Goal: Task Accomplishment & Management: Use online tool/utility

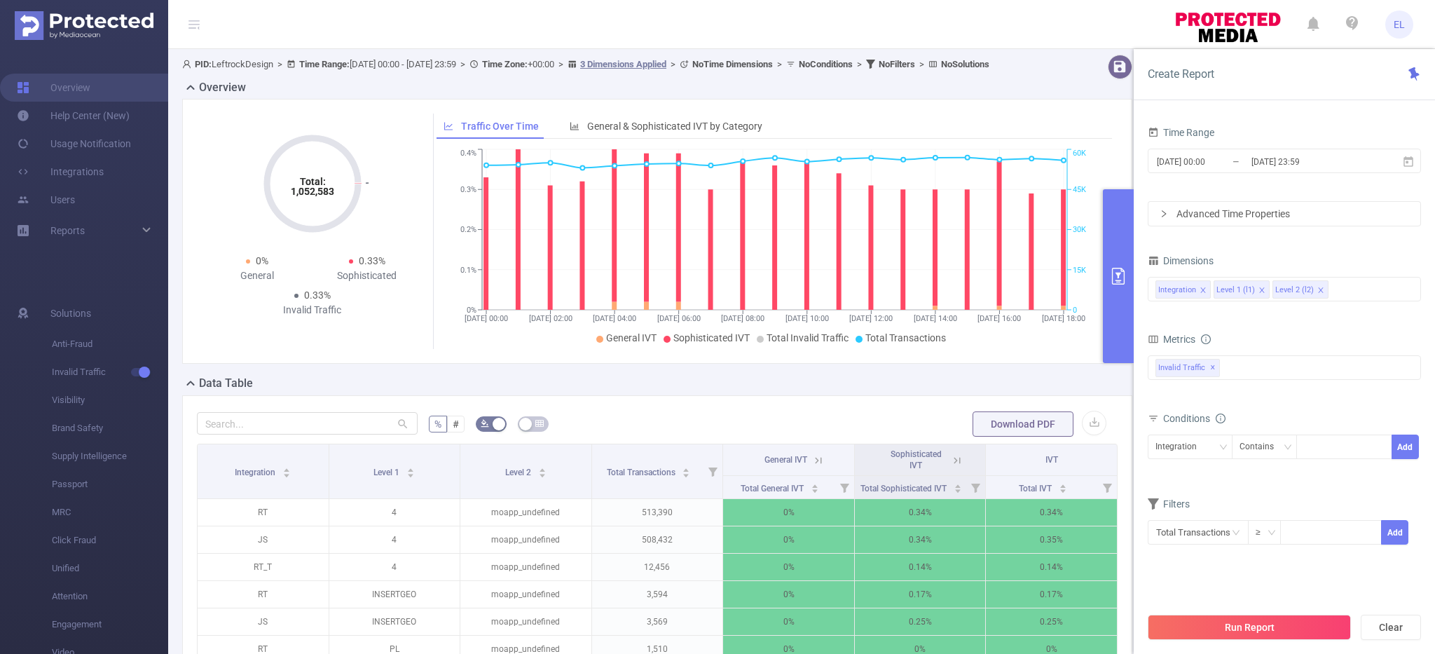
scroll to position [0, 3]
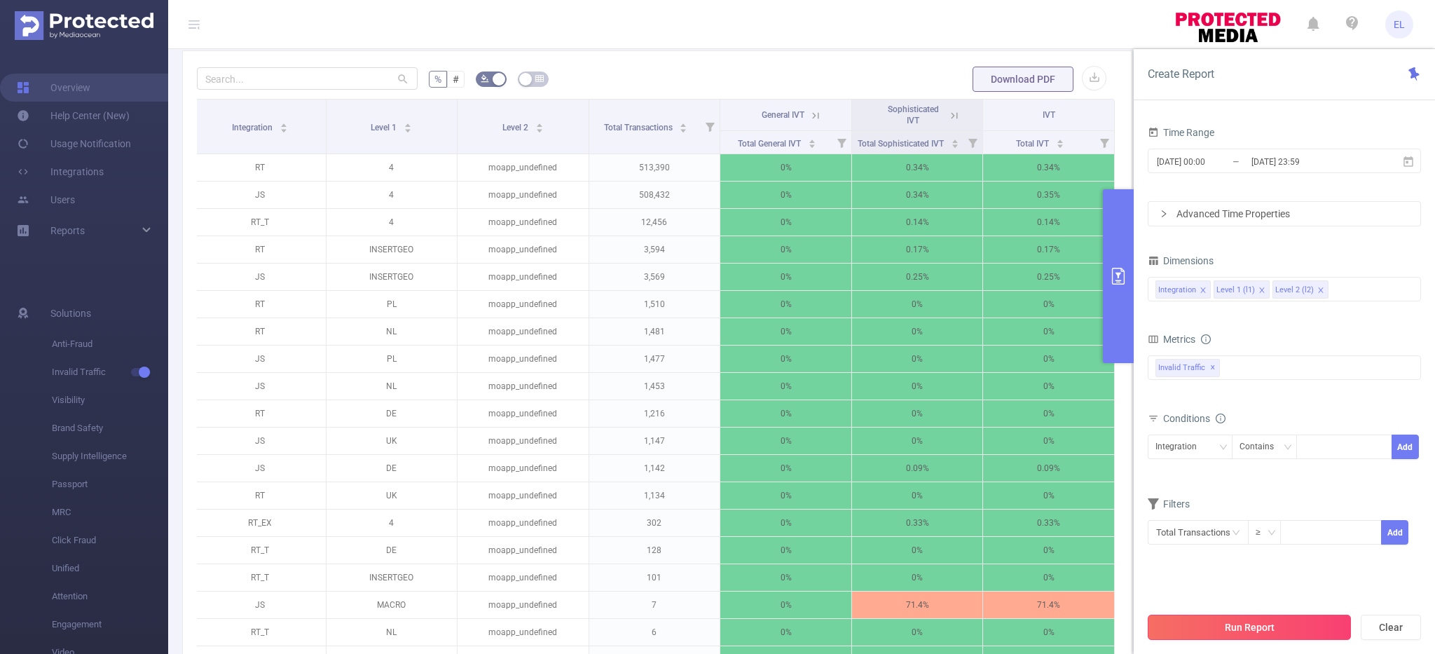
click at [1206, 628] on button "Run Report" at bounding box center [1248, 626] width 203 height 25
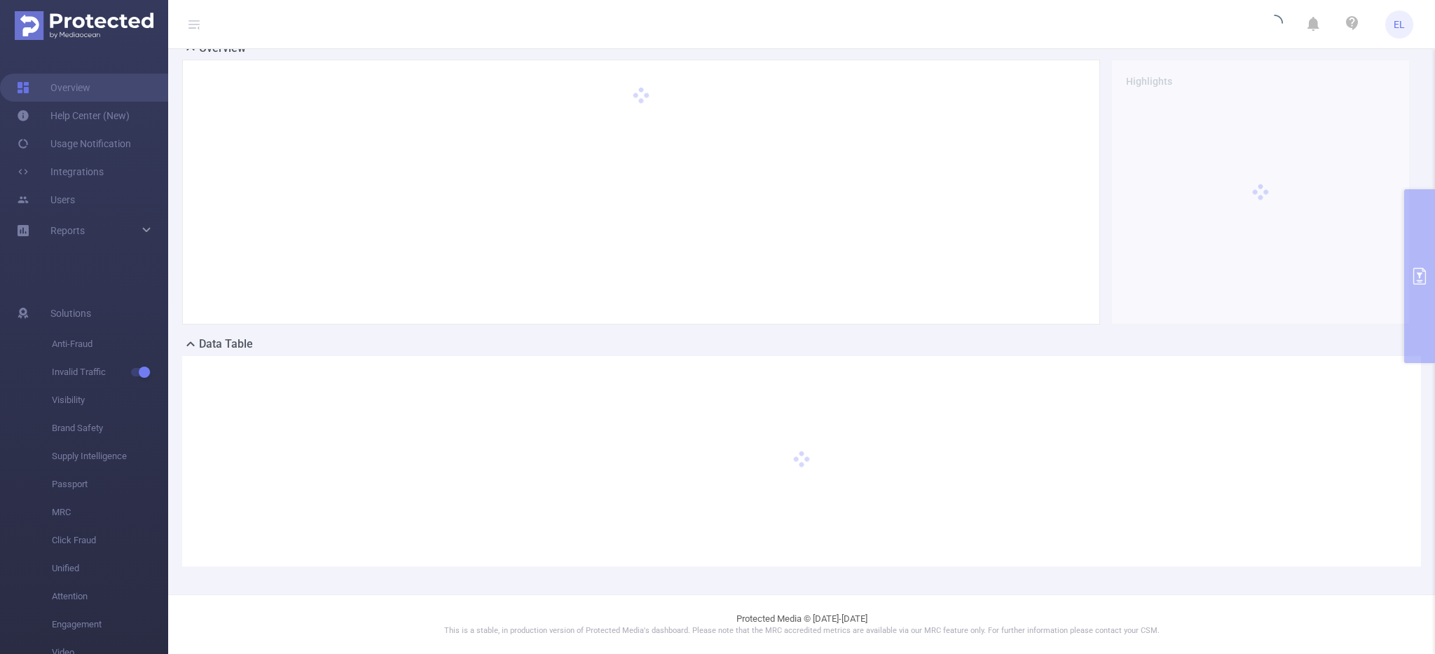
scroll to position [39, 0]
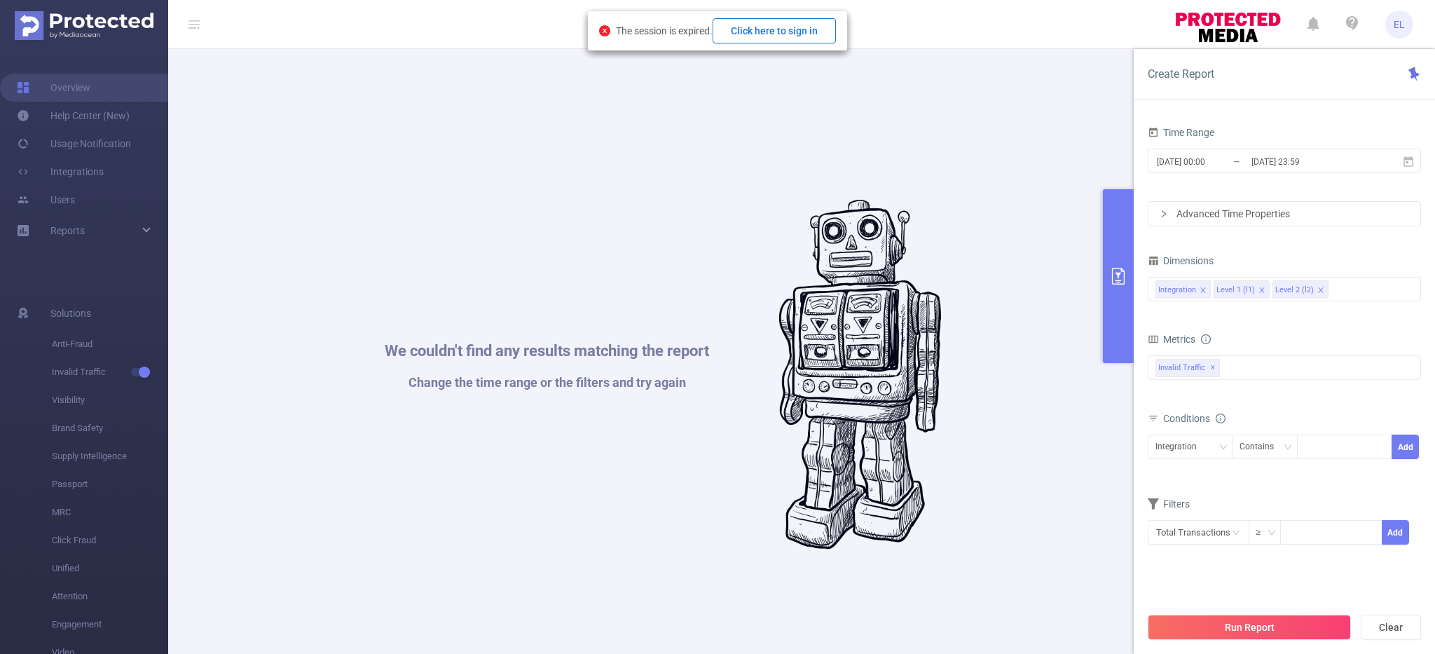
click at [771, 32] on button "Click here to sign in" at bounding box center [773, 30] width 123 height 25
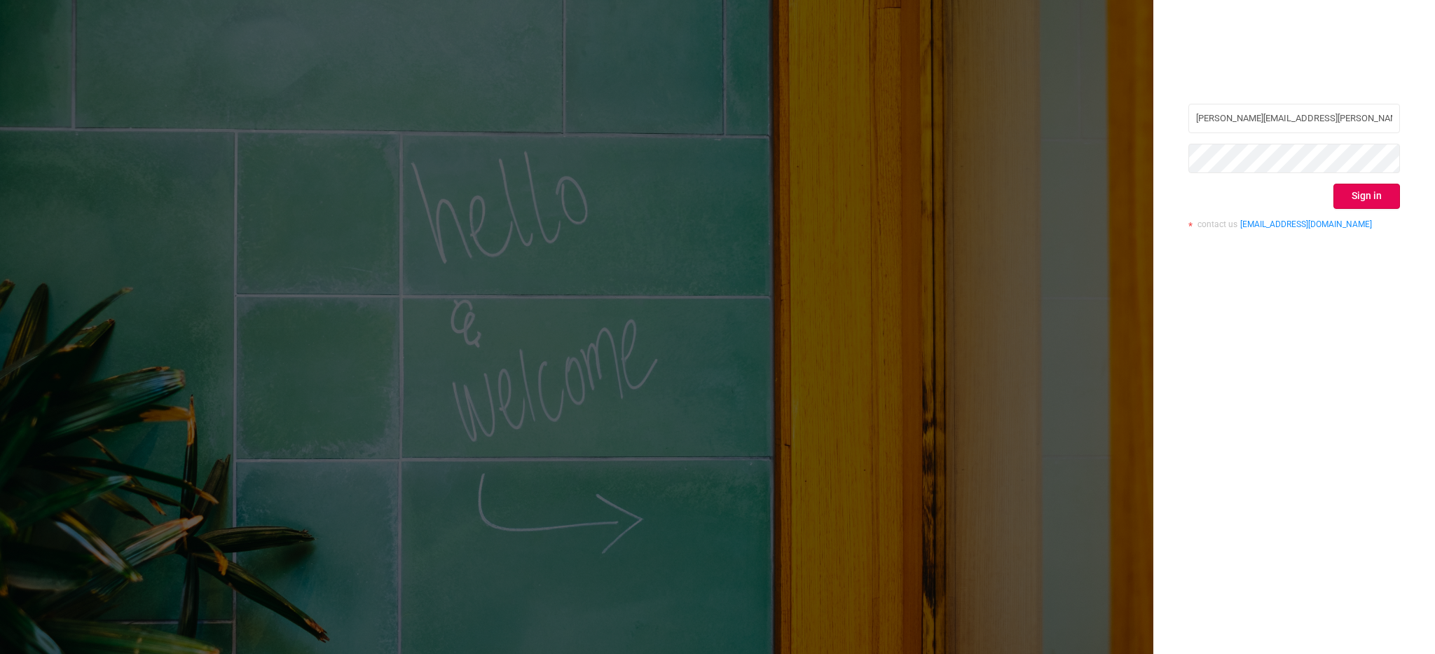
click at [1366, 207] on button "Sign in" at bounding box center [1366, 196] width 67 height 25
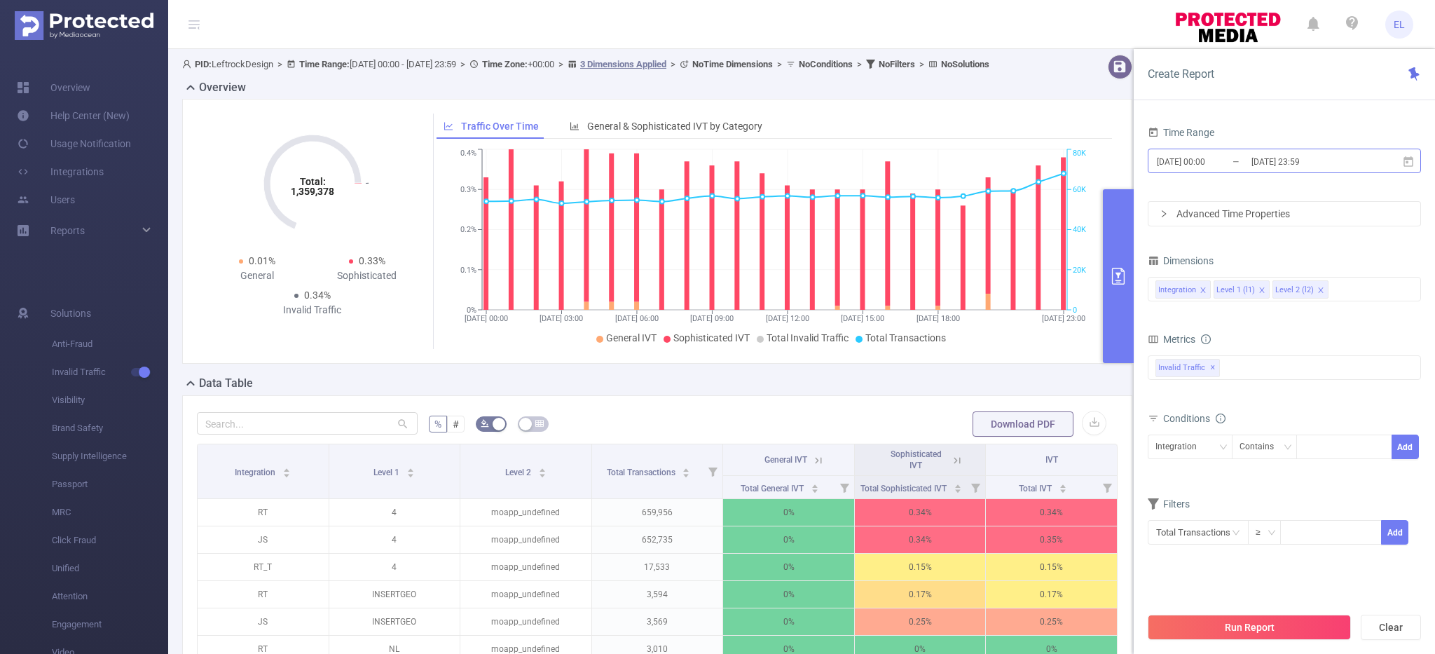
click at [1255, 163] on input "[DATE] 23:59" at bounding box center [1306, 161] width 113 height 19
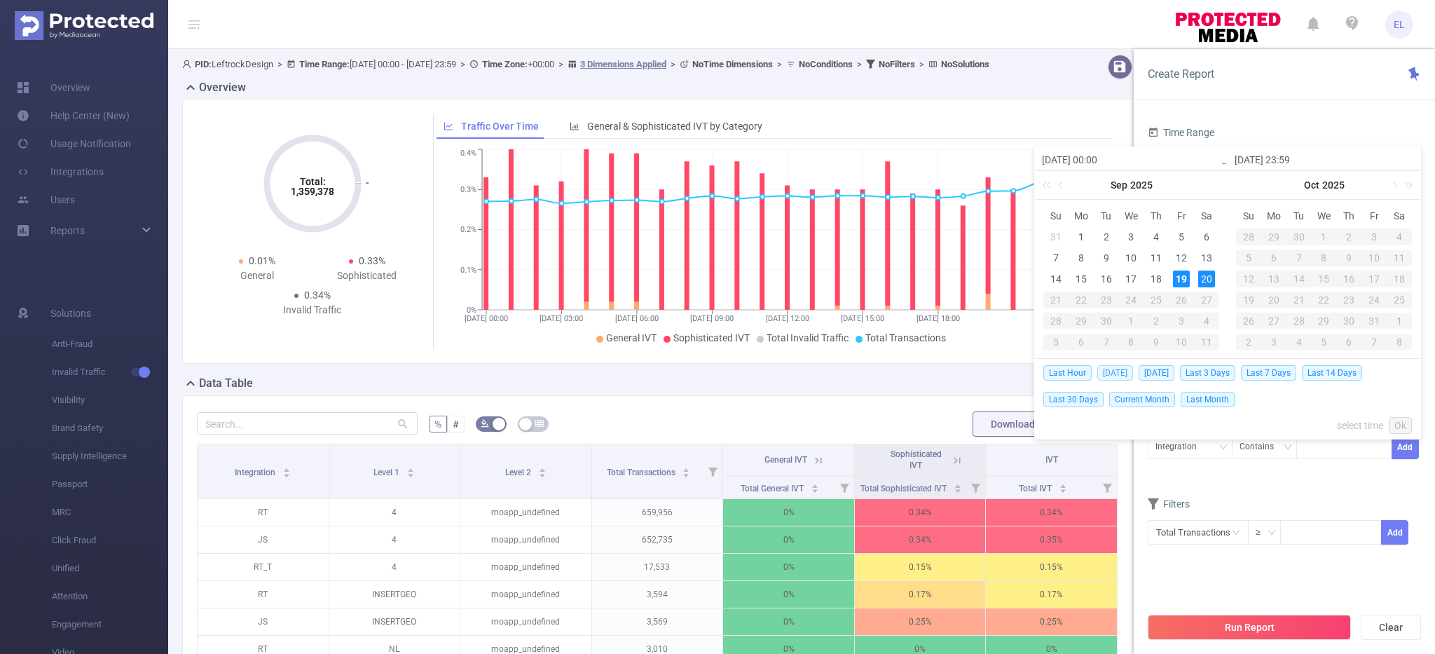
click at [1115, 373] on span "[DATE]" at bounding box center [1115, 372] width 36 height 15
type input "[DATE] 00:00"
type input "[DATE] 23:59"
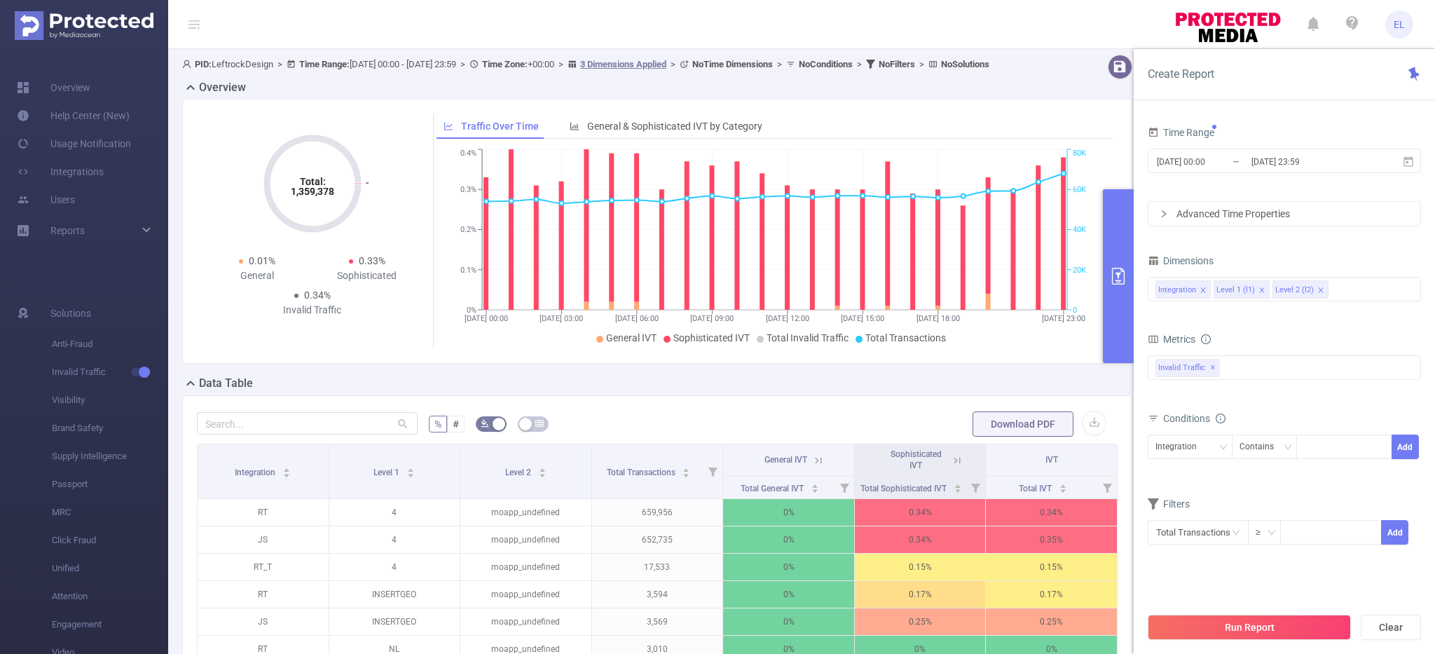
click at [1115, 364] on div "Total: 1,359,378 Total: 1,359,378 0.01% General 0.33% Sophisticated 0.34% Inval…" at bounding box center [657, 231] width 950 height 265
click at [1246, 627] on button "Run Report" at bounding box center [1248, 626] width 203 height 25
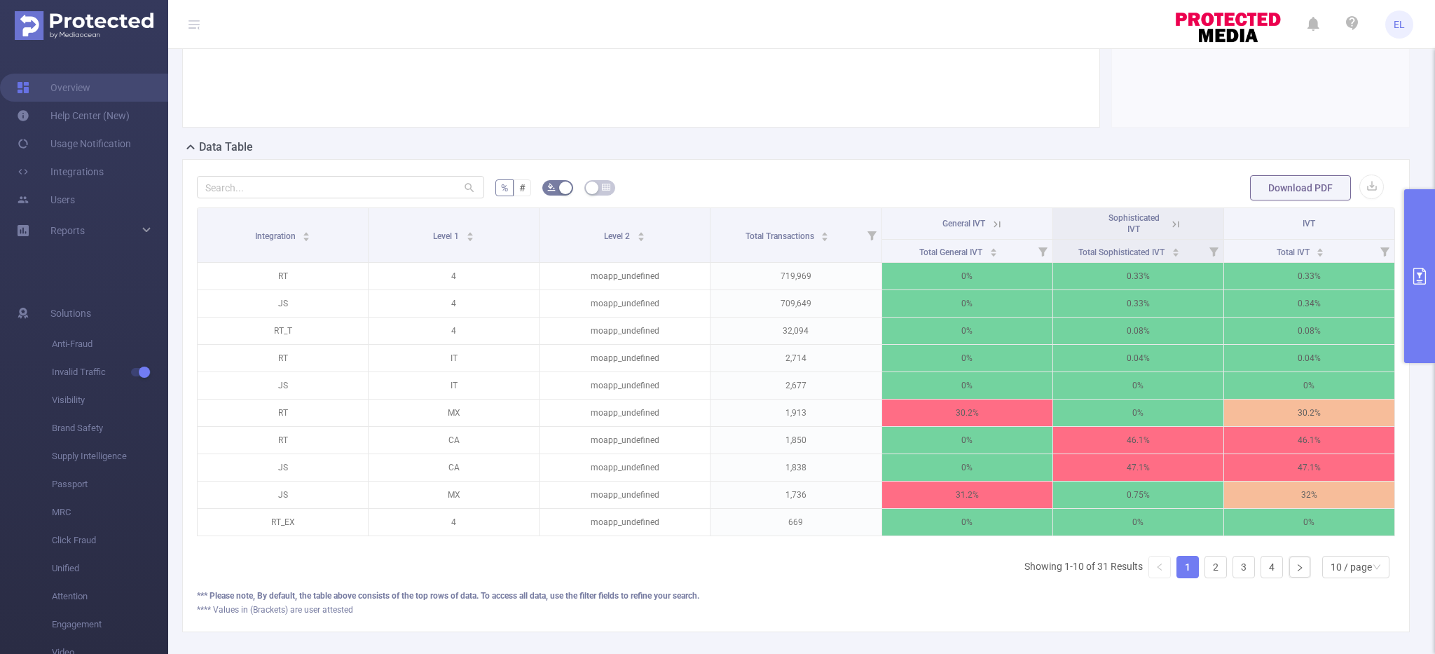
scroll to position [233, 0]
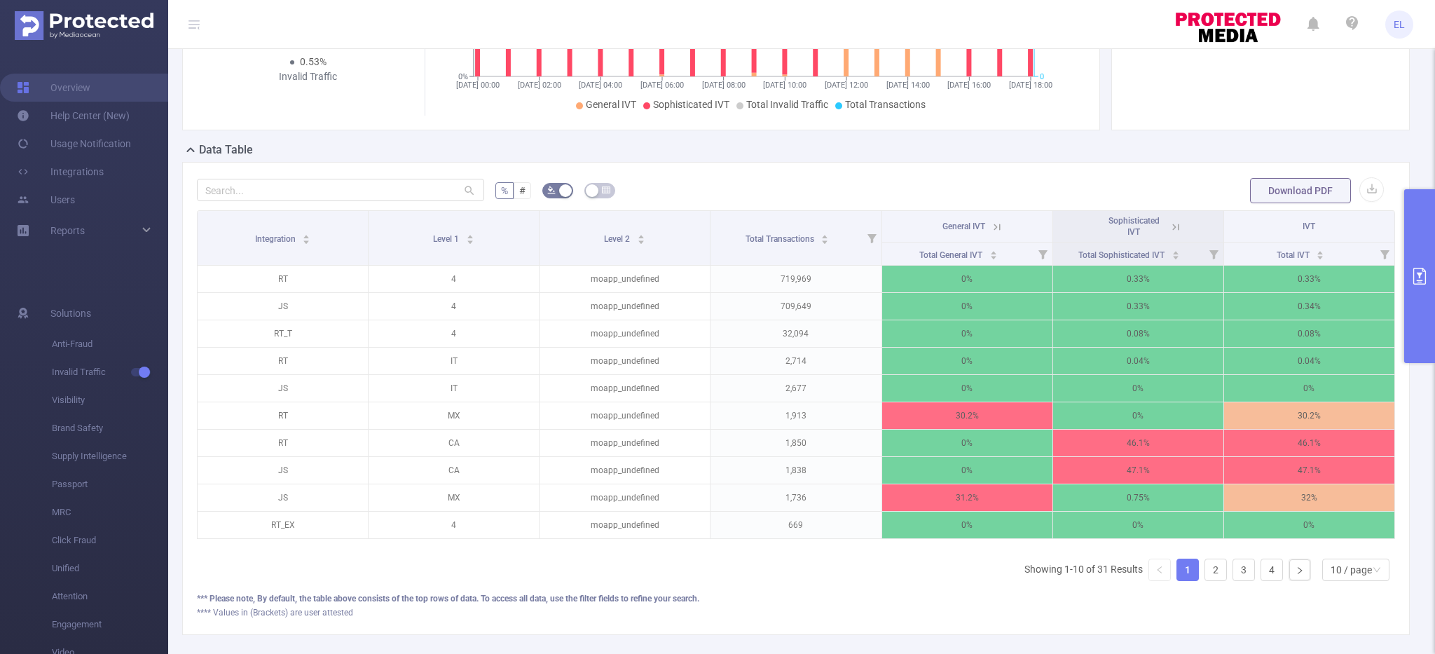
click at [1179, 220] on icon at bounding box center [1173, 226] width 17 height 14
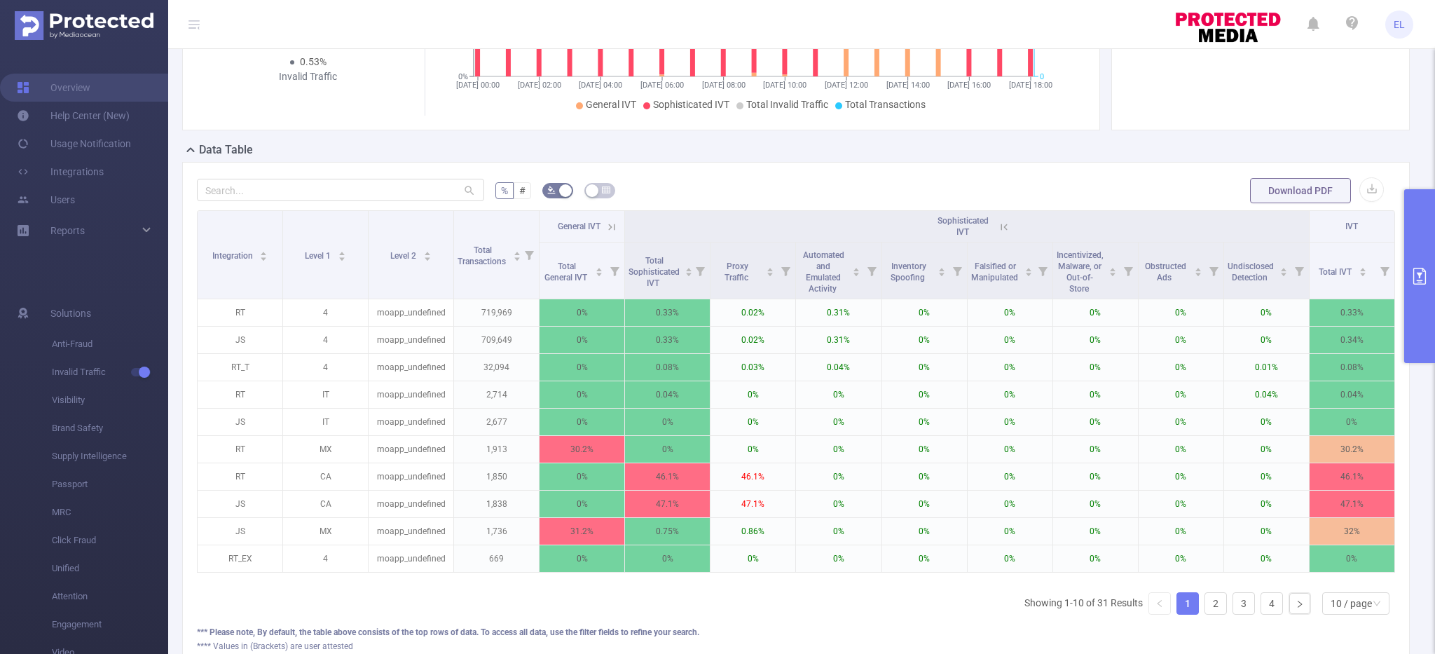
click at [611, 228] on icon at bounding box center [612, 226] width 6 height 6
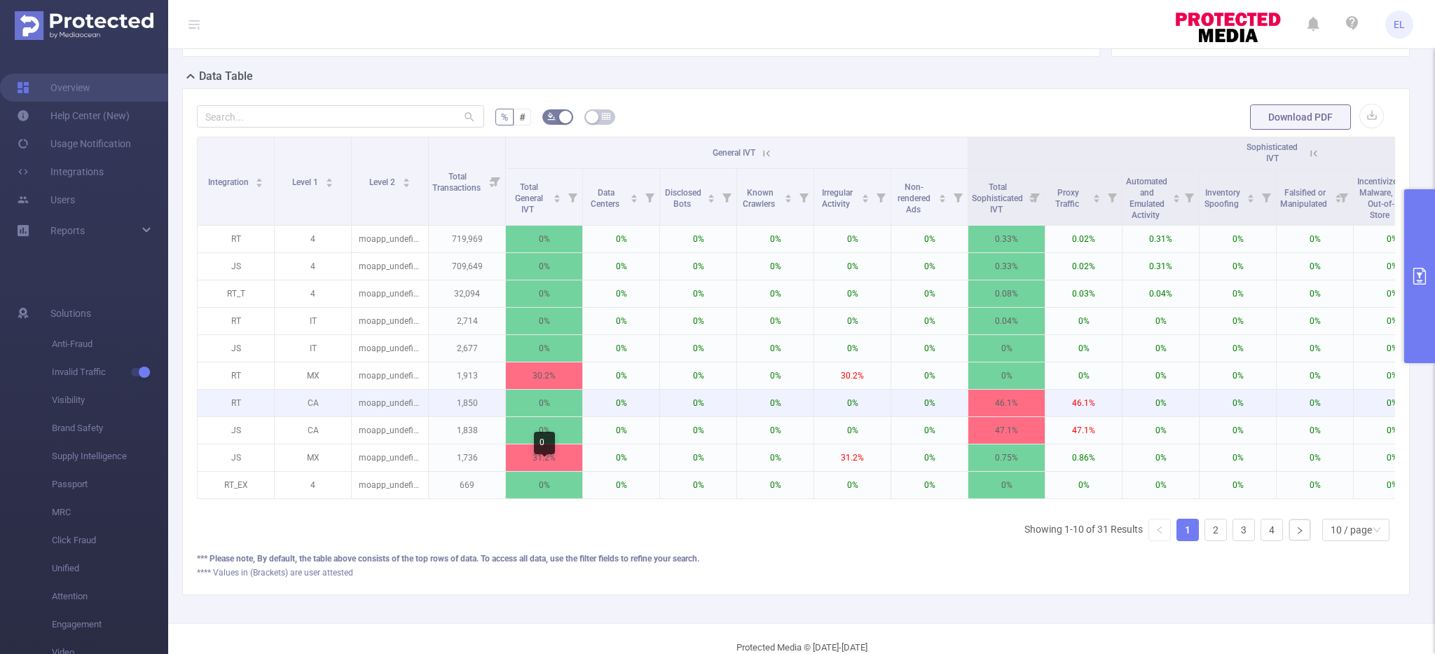
scroll to position [335, 0]
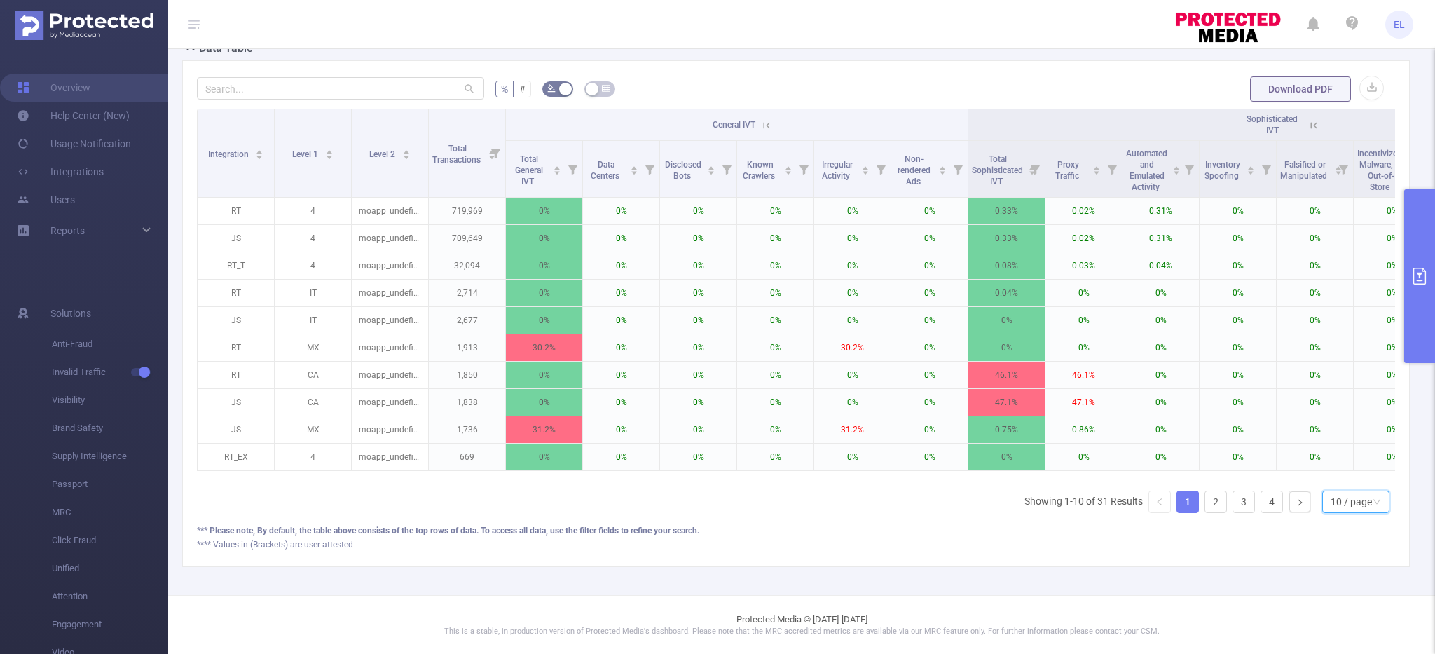
click at [1327, 504] on div "10 / page" at bounding box center [1355, 501] width 67 height 22
click at [1341, 481] on li "50 / page" at bounding box center [1354, 476] width 67 height 22
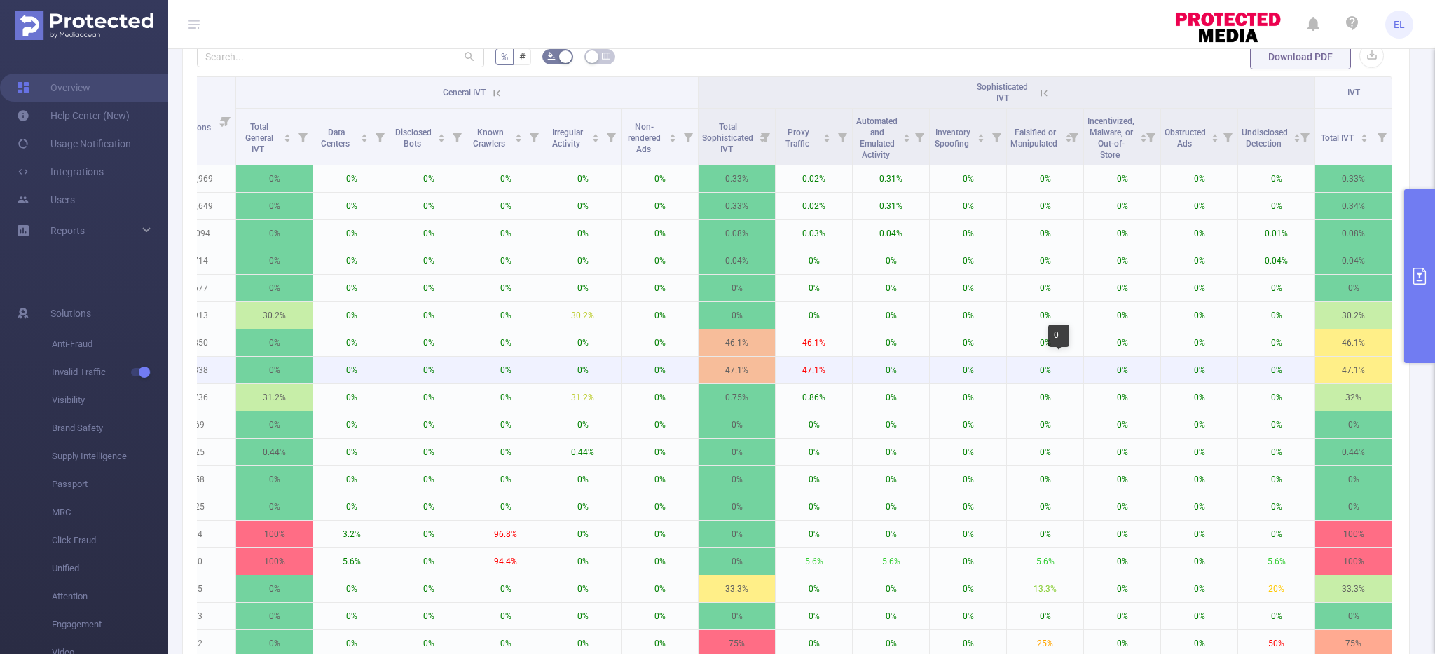
scroll to position [0, 0]
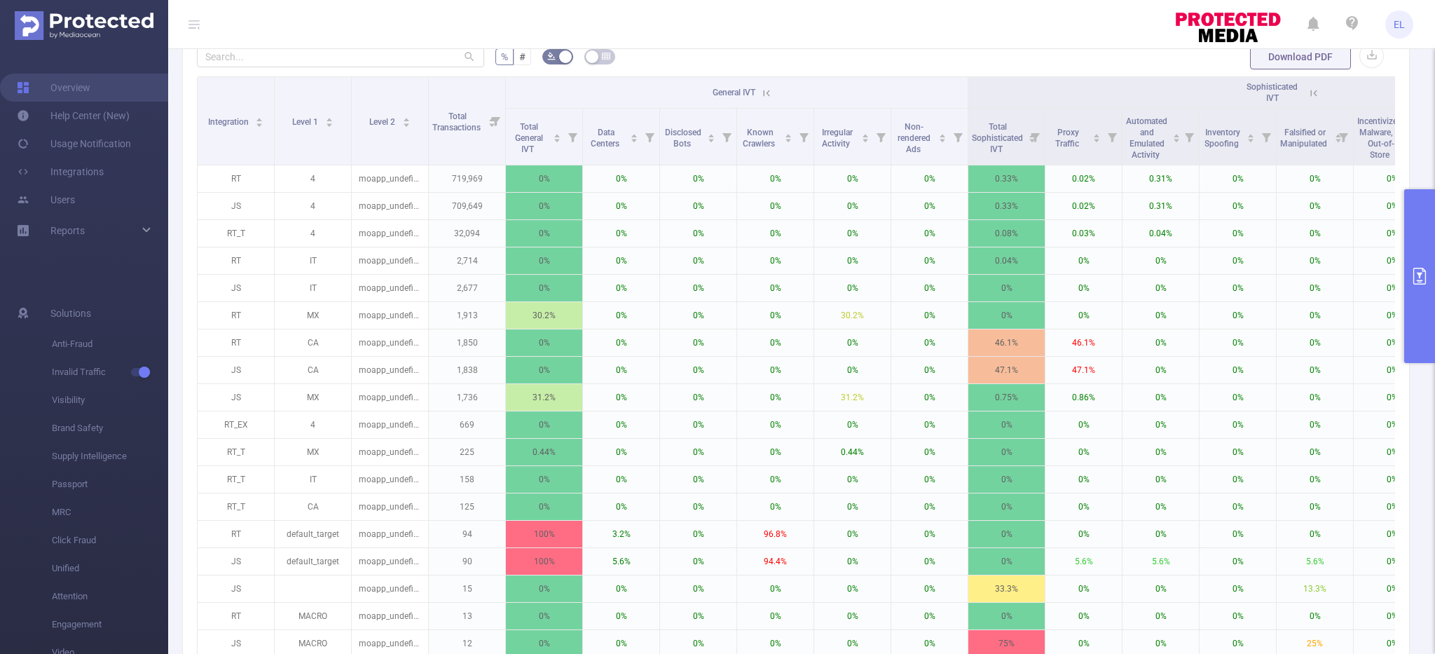
click at [1314, 94] on icon at bounding box center [1313, 93] width 13 height 13
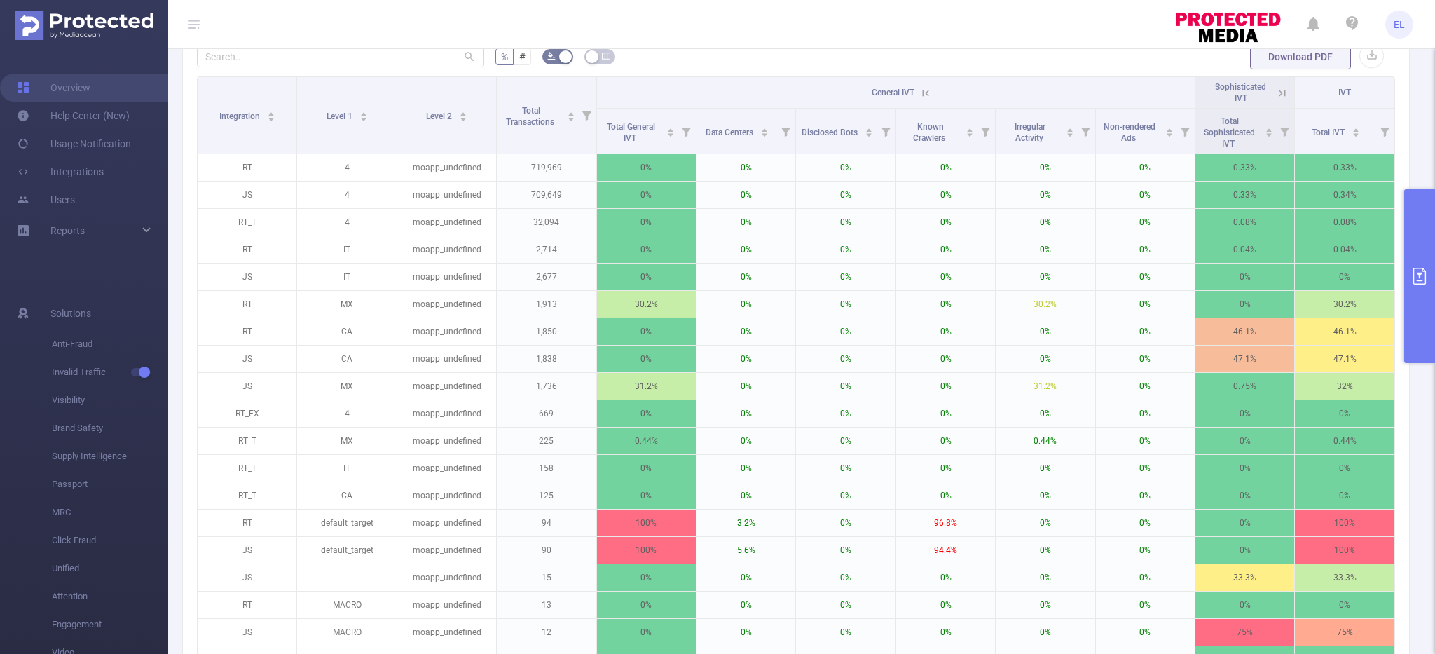
click at [925, 95] on icon at bounding box center [925, 93] width 13 height 13
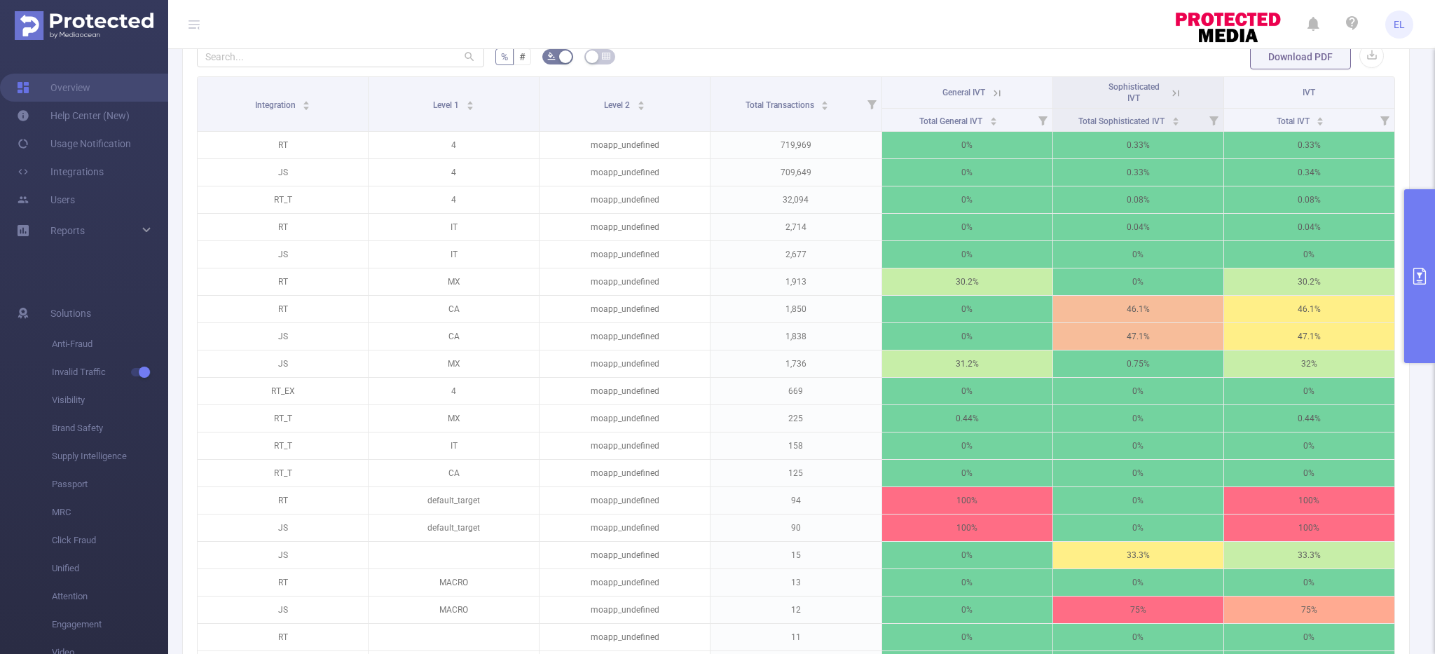
click at [1419, 301] on button "primary" at bounding box center [1419, 276] width 31 height 174
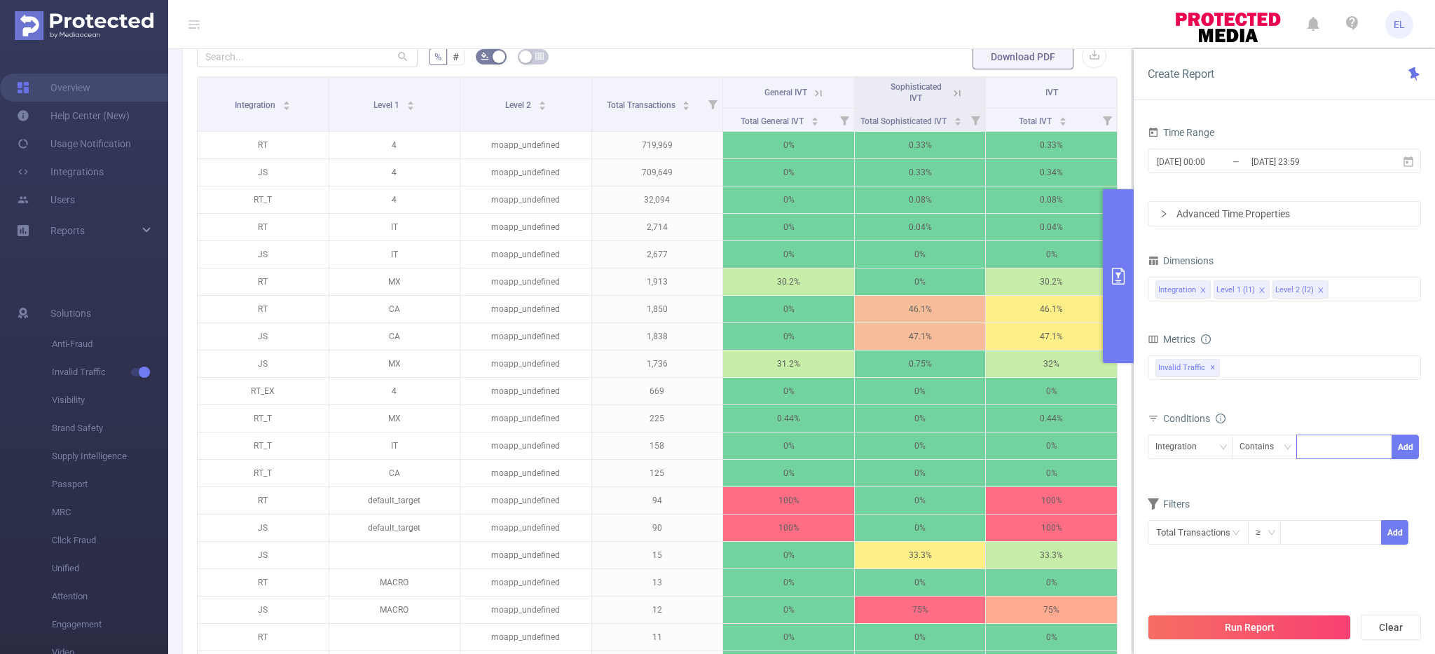
click at [1325, 446] on div at bounding box center [1344, 446] width 81 height 23
type input "js"
click at [1321, 472] on li "js" at bounding box center [1344, 475] width 96 height 22
drag, startPoint x: 1397, startPoint y: 450, endPoint x: 1360, endPoint y: 504, distance: 65.1
click at [1397, 450] on button "Add" at bounding box center [1404, 446] width 27 height 25
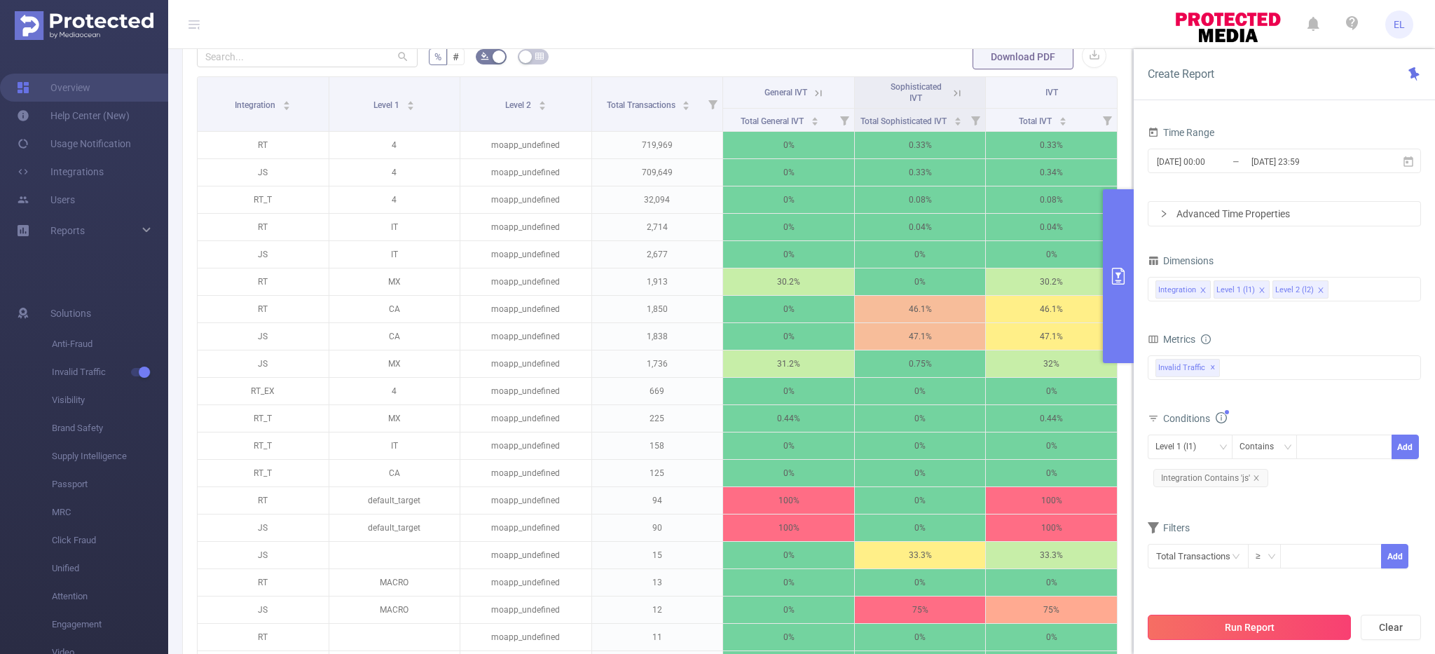
click at [1241, 624] on button "Run Report" at bounding box center [1248, 626] width 203 height 25
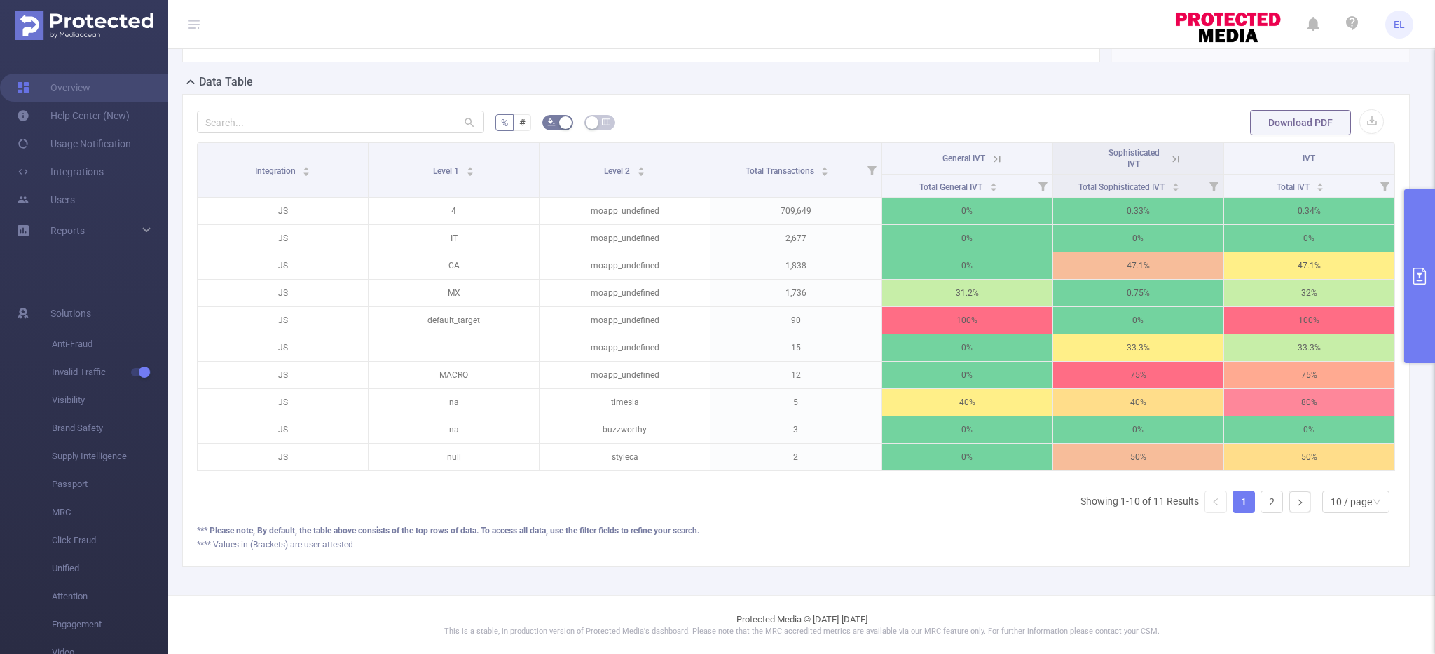
scroll to position [0, 3]
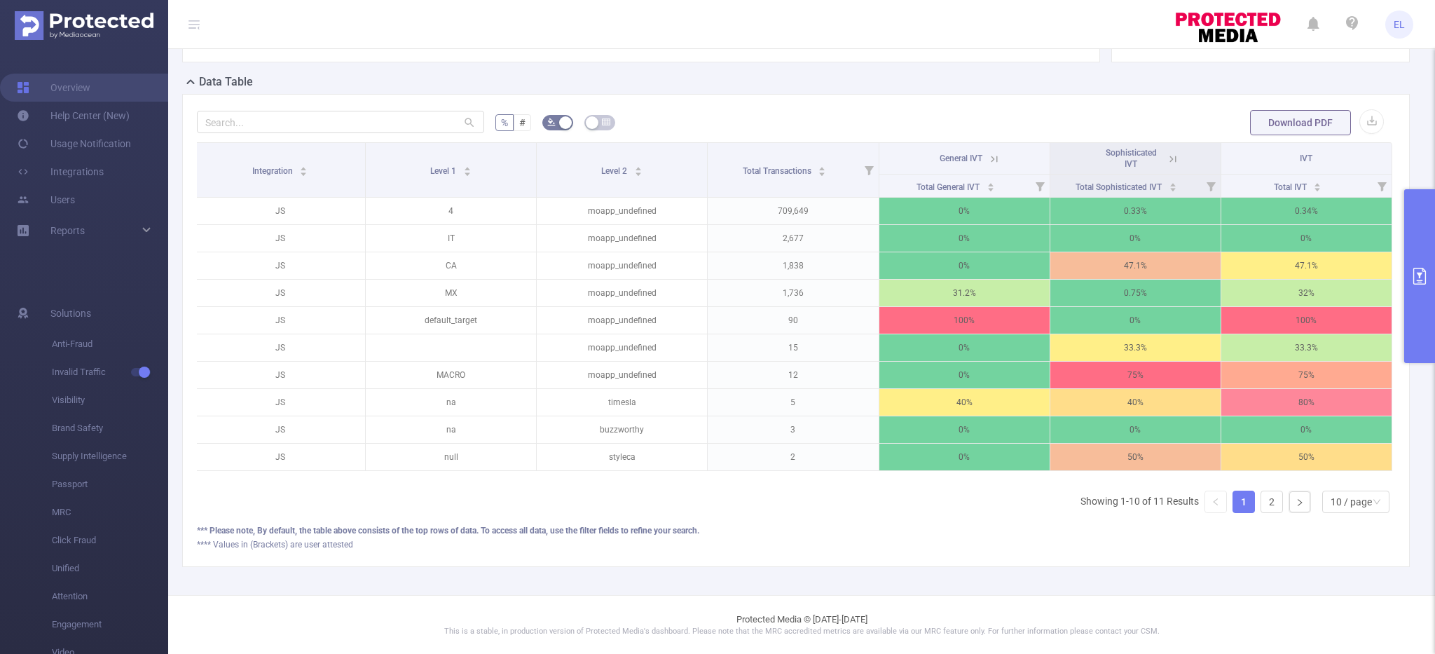
click at [1173, 158] on icon at bounding box center [1172, 159] width 13 height 13
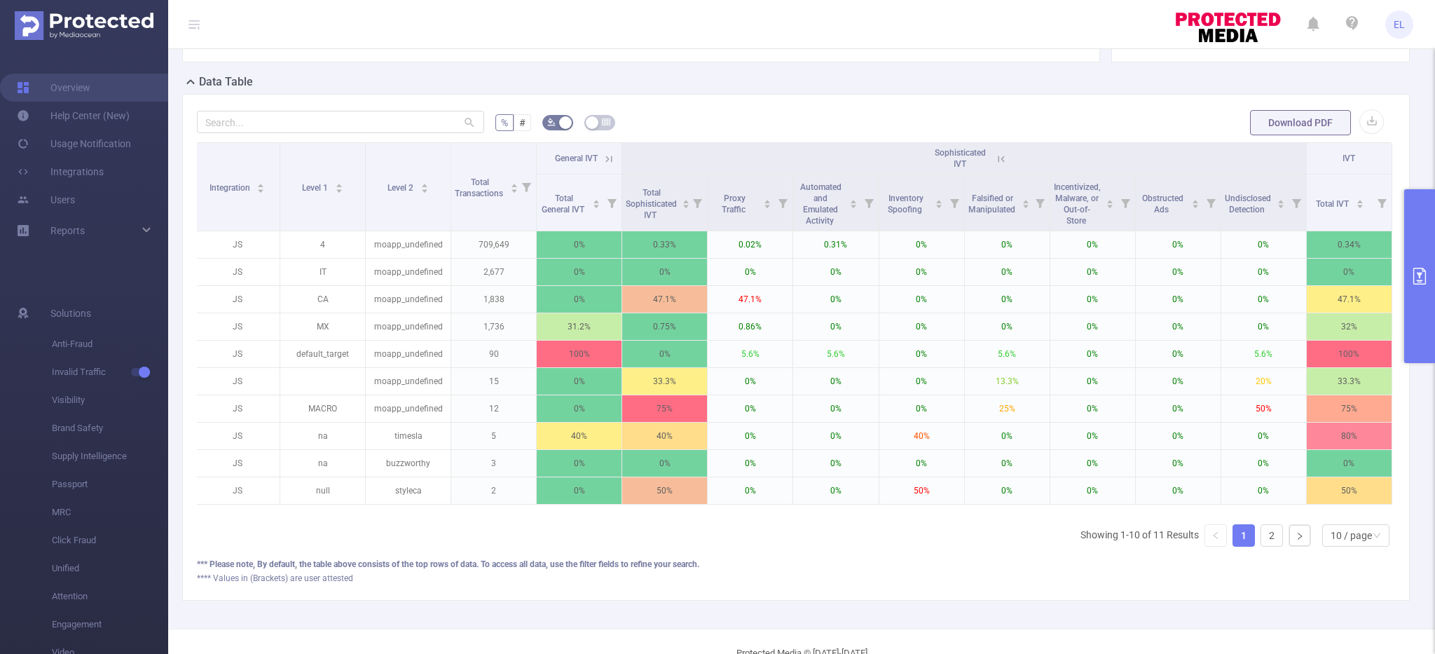
click at [610, 156] on icon at bounding box center [608, 159] width 13 height 13
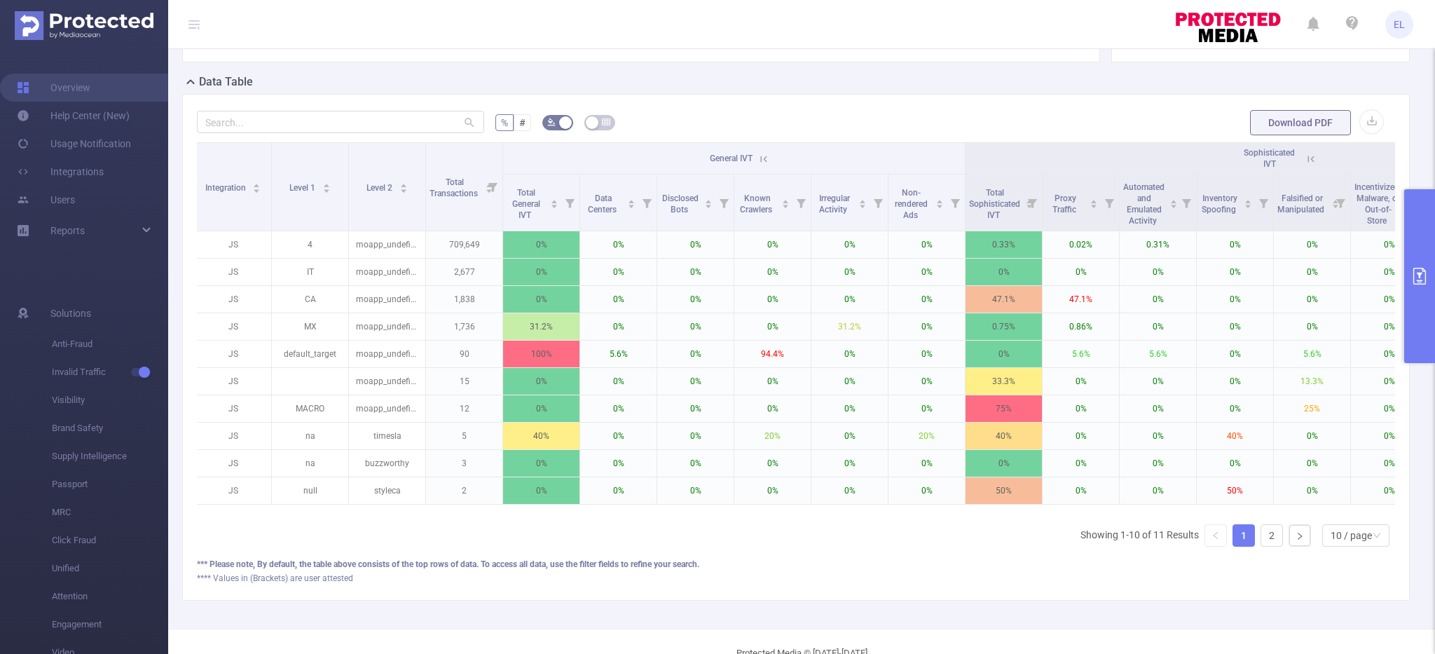
click at [814, 109] on form "% # Download PDF" at bounding box center [796, 123] width 1198 height 28
